Goal: Find specific page/section: Find specific page/section

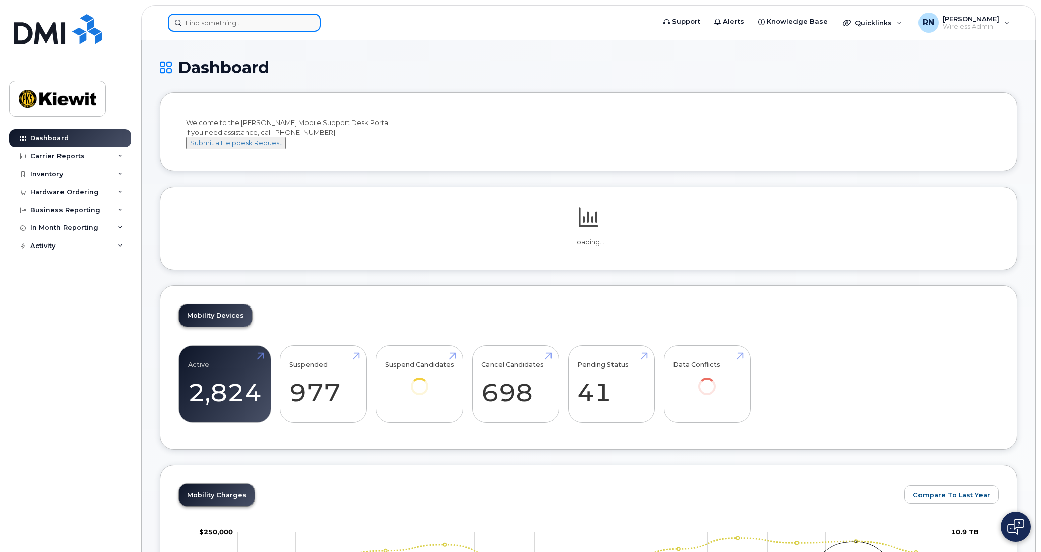
click at [223, 23] on input at bounding box center [244, 23] width 153 height 18
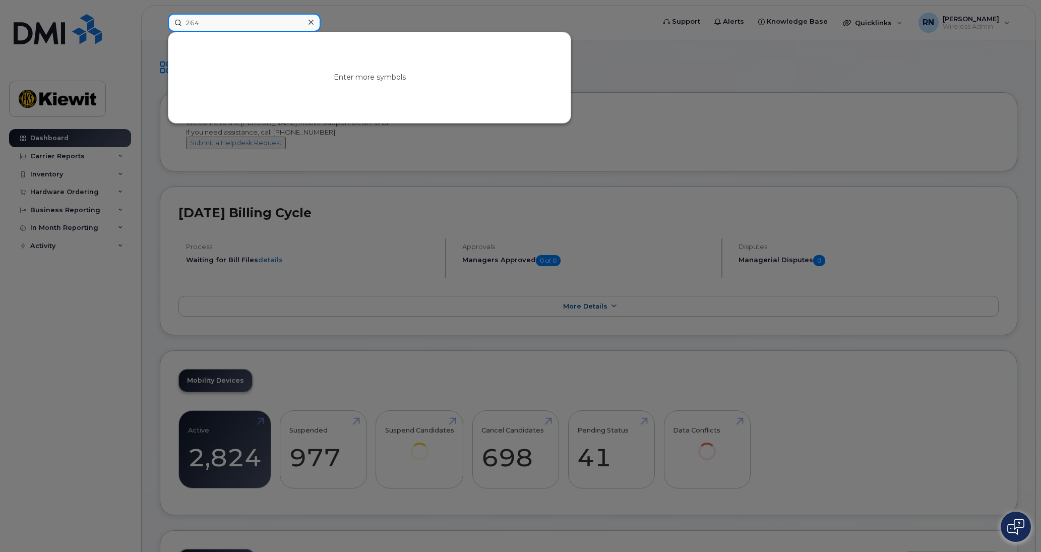
type input "264"
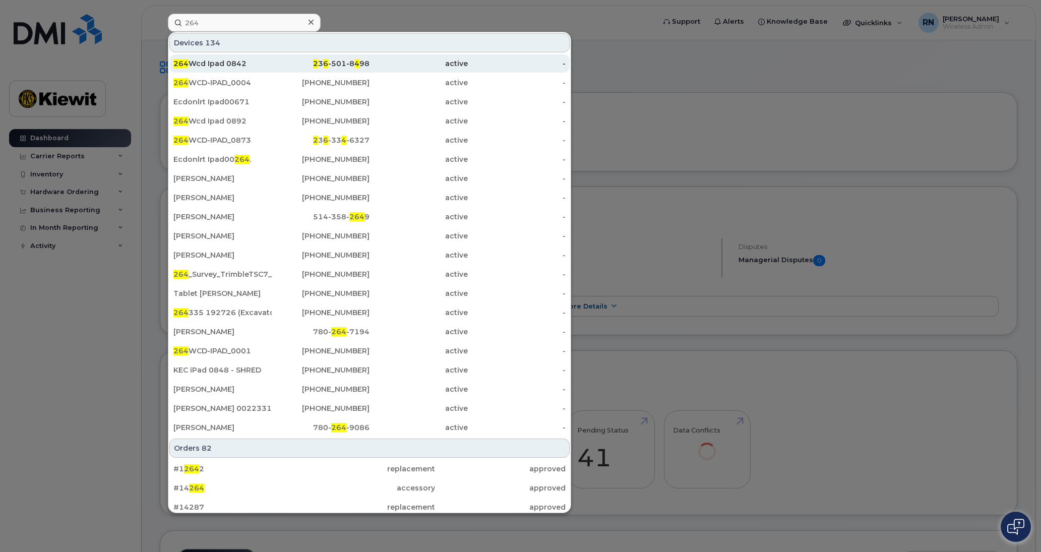
click at [232, 64] on div "264 Wcd Ipad 0842" at bounding box center [222, 63] width 98 height 10
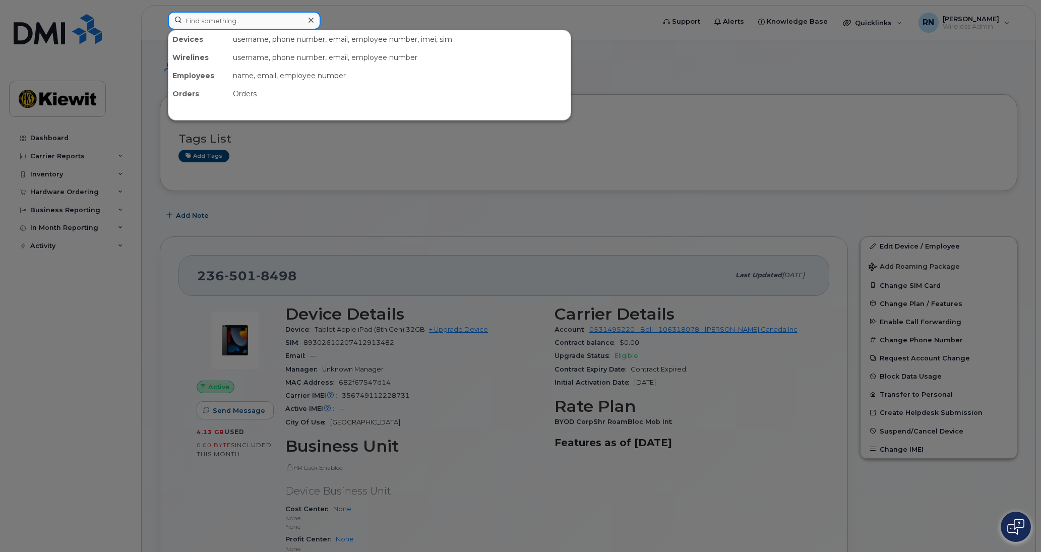
click at [204, 20] on input at bounding box center [244, 21] width 153 height 18
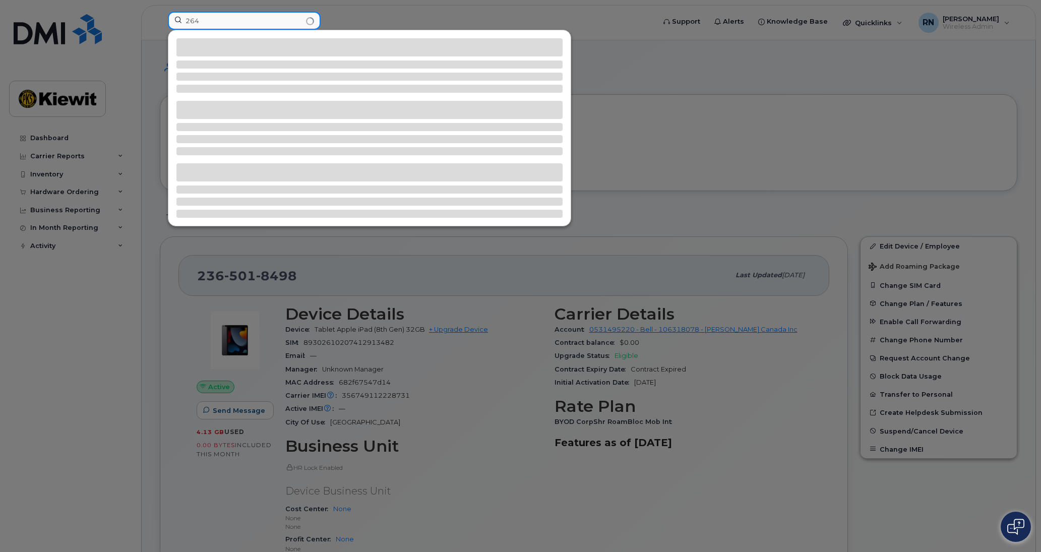
type input "264"
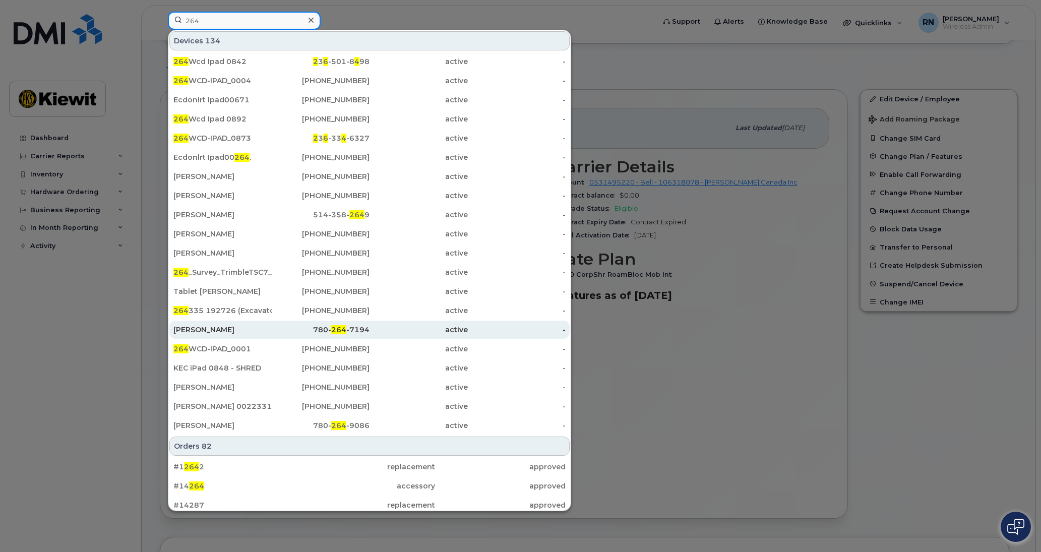
scroll to position [126, 0]
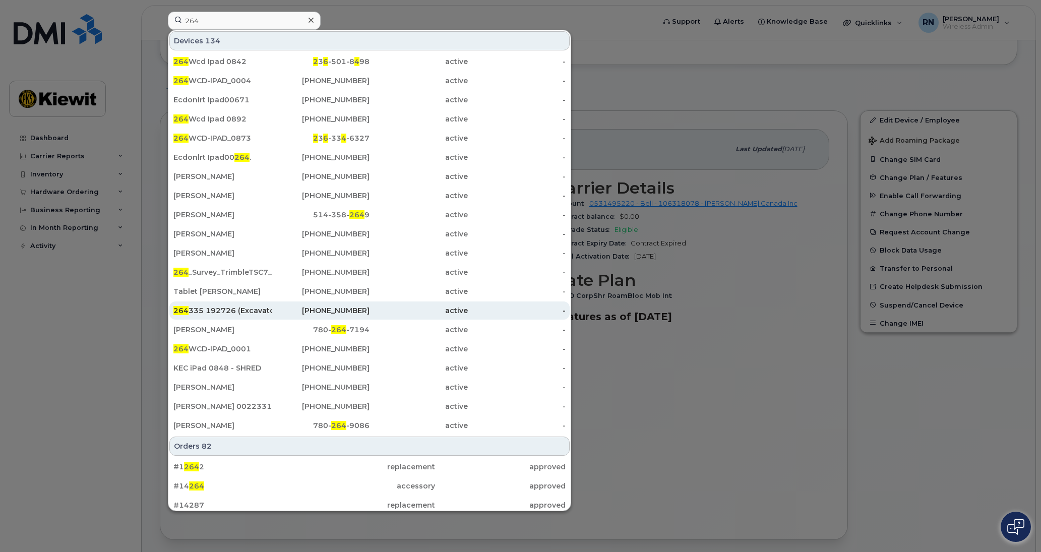
click at [222, 310] on div "264 335 192726 (Excavator)" at bounding box center [222, 311] width 98 height 10
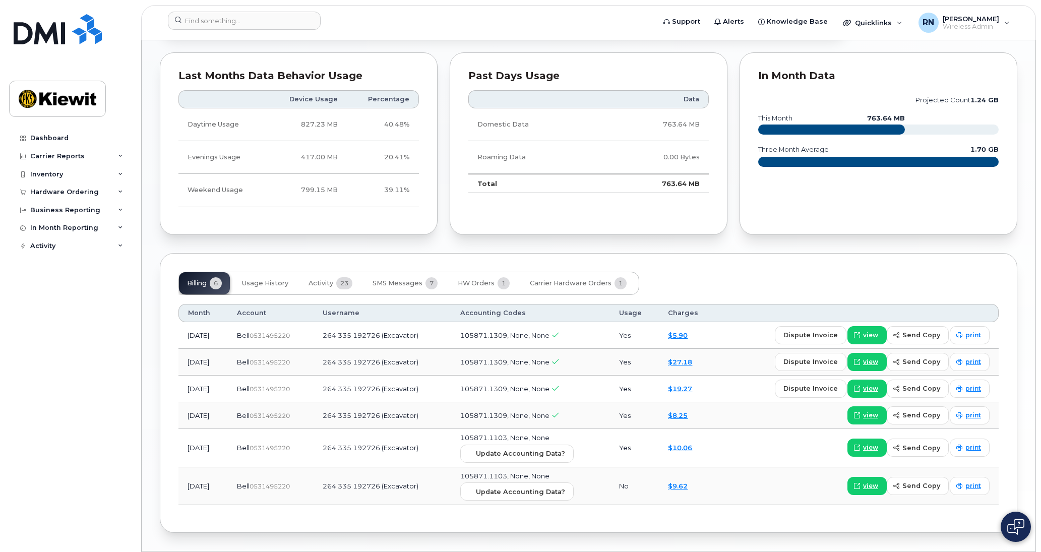
scroll to position [618, 0]
